Goal: Task Accomplishment & Management: Use online tool/utility

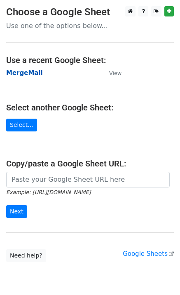
click at [16, 73] on strong "MergeMail" at bounding box center [24, 72] width 37 height 7
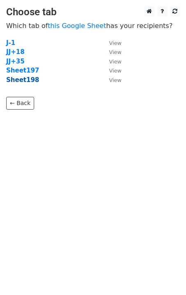
click at [21, 82] on strong "Sheet198" at bounding box center [22, 79] width 33 height 7
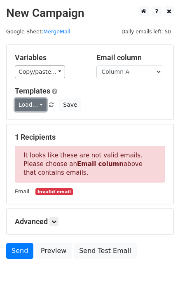
click at [36, 109] on link "Load..." at bounding box center [31, 104] width 32 height 13
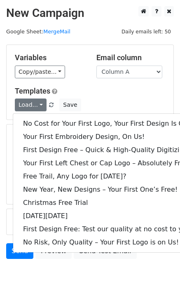
click at [99, 95] on h5 "Templates" at bounding box center [90, 90] width 150 height 9
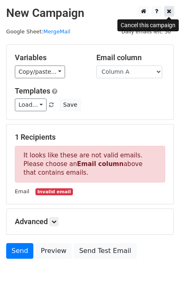
click at [170, 12] on icon at bounding box center [169, 11] width 5 height 6
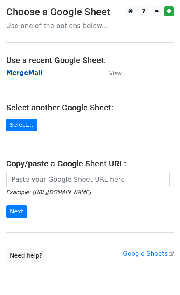
click at [35, 74] on strong "MergeMail" at bounding box center [24, 72] width 37 height 7
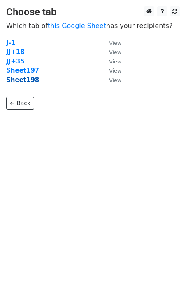
click at [28, 82] on strong "Sheet198" at bounding box center [22, 79] width 33 height 7
click at [27, 80] on strong "Sheet198" at bounding box center [22, 79] width 33 height 7
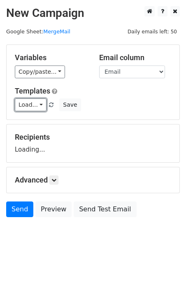
drag, startPoint x: 30, startPoint y: 107, endPoint x: 32, endPoint y: 112, distance: 5.0
click at [30, 108] on link "Load..." at bounding box center [31, 104] width 32 height 13
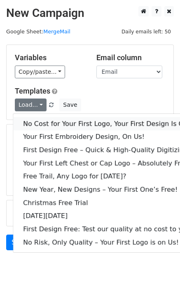
click at [43, 126] on link "No Cost for Your First Logo, Your First Design Is On Us!" at bounding box center [112, 123] width 198 height 13
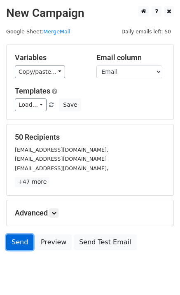
click at [21, 244] on link "Send" at bounding box center [19, 242] width 27 height 16
